Goal: Go to known website: Access a specific website the user already knows

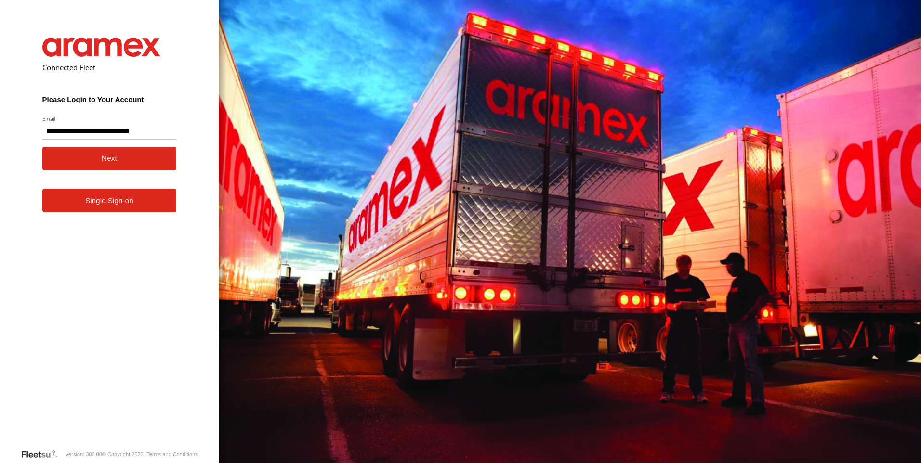
click at [113, 159] on button "Next" at bounding box center [109, 159] width 134 height 24
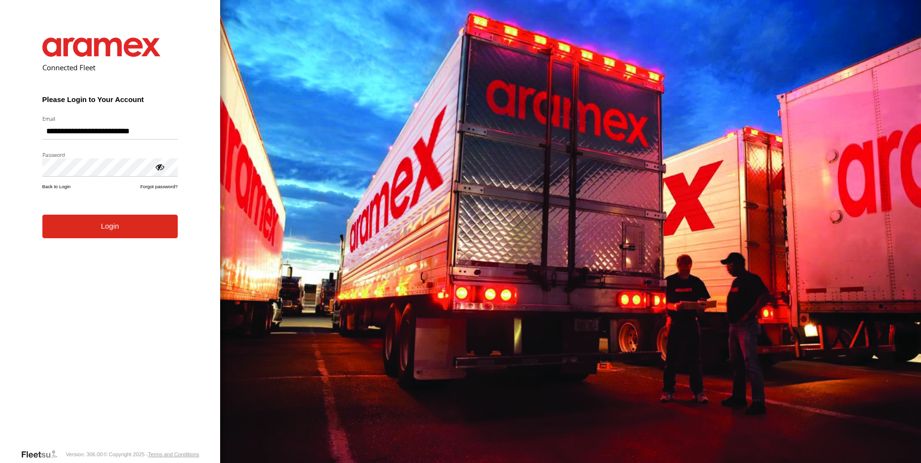
click at [42, 215] on button "Login" at bounding box center [109, 227] width 135 height 24
